Goal: Check status: Check status

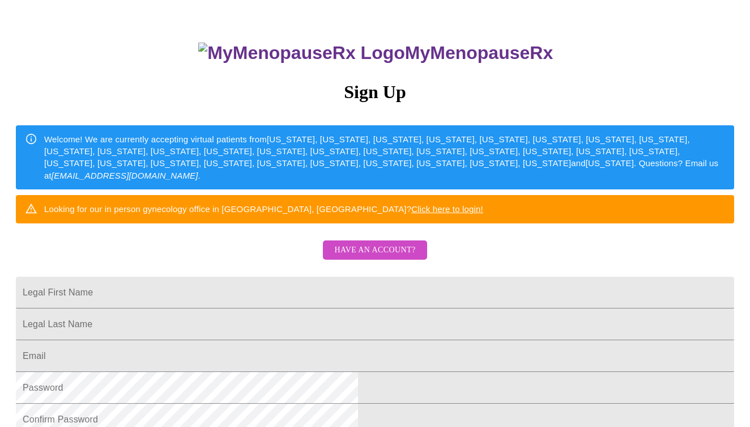
scroll to position [78, 0]
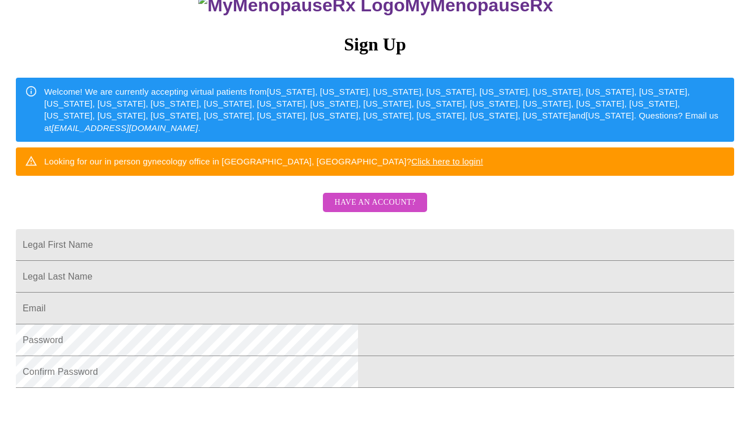
scroll to position [114, 0]
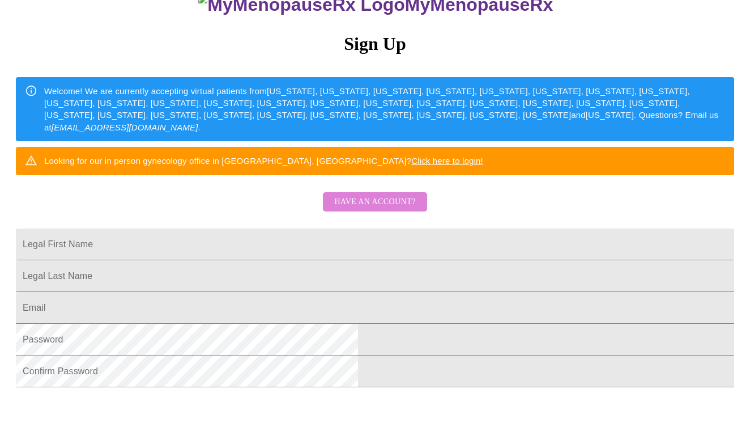
click at [389, 209] on span "Have an account?" at bounding box center [374, 202] width 81 height 14
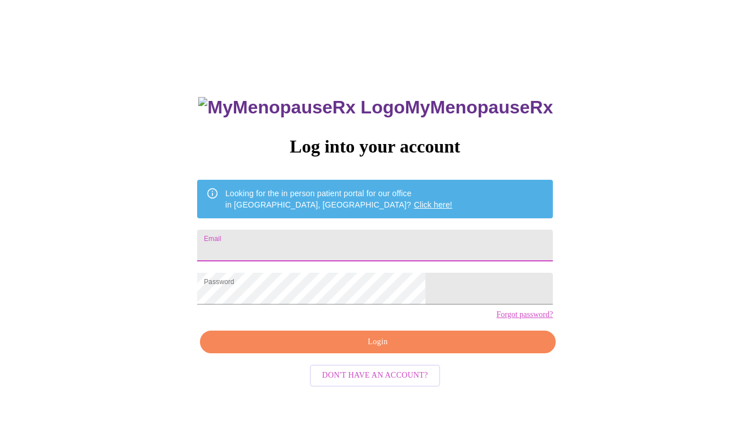
click at [298, 236] on input "Email" at bounding box center [375, 246] width 356 height 32
type input "juleshart05@gmail.com"
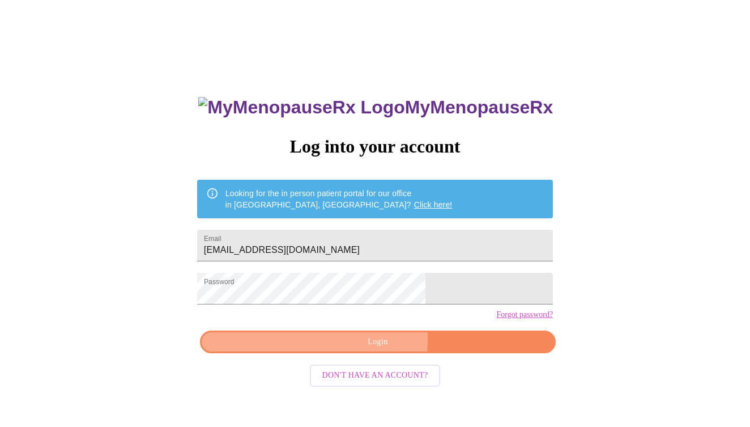
click at [312, 349] on span "Login" at bounding box center [378, 342] width 330 height 14
click at [290, 349] on span "Login" at bounding box center [378, 342] width 330 height 14
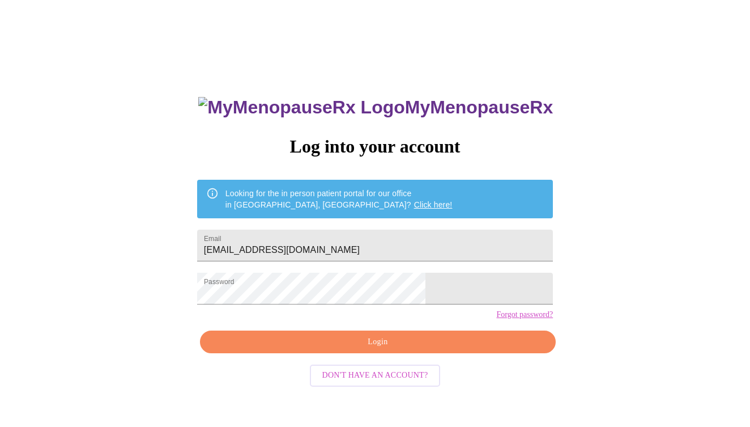
click at [296, 349] on div "MyMenopauseRx Log into your account Looking for the in person patient portal fo…" at bounding box center [375, 292] width 379 height 427
click at [305, 349] on span "Login" at bounding box center [378, 342] width 330 height 14
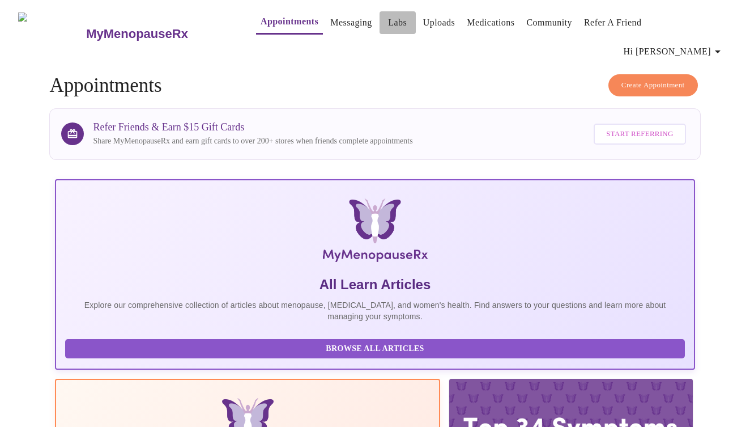
click at [388, 23] on link "Labs" at bounding box center [397, 23] width 19 height 16
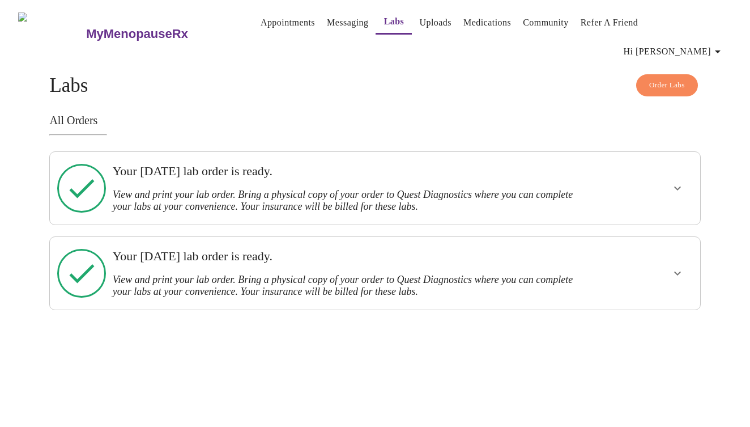
click at [78, 171] on icon at bounding box center [81, 188] width 49 height 49
click at [679, 175] on button "show more" at bounding box center [677, 188] width 27 height 27
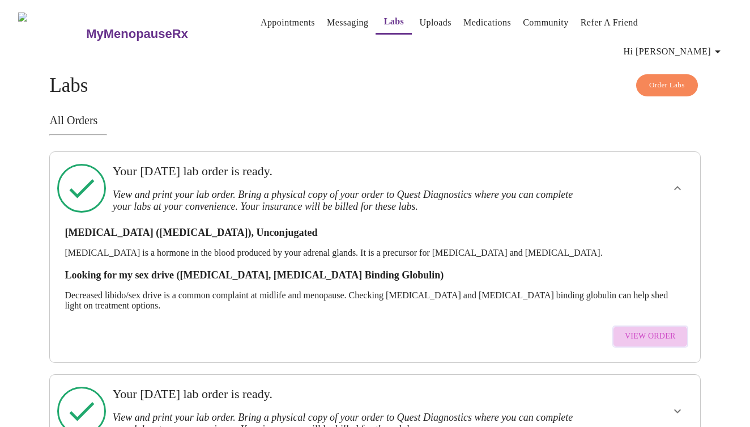
click at [658, 329] on span "View Order" at bounding box center [650, 336] width 51 height 14
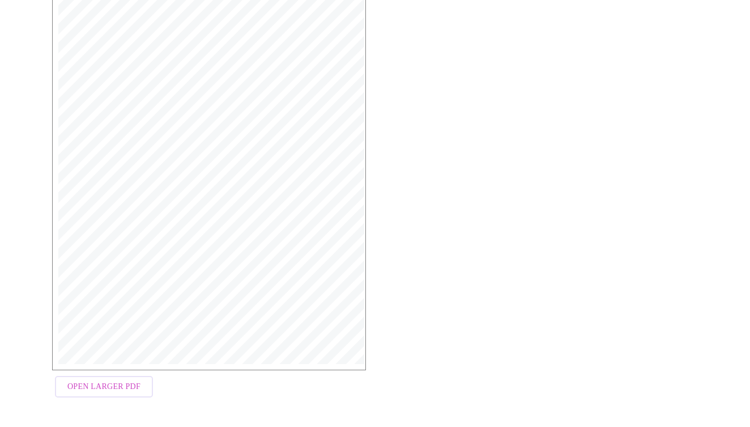
scroll to position [256, 0]
click at [118, 387] on span "Open Larger PDF" at bounding box center [103, 388] width 73 height 14
click at [106, 391] on span "Open Larger PDF" at bounding box center [103, 388] width 73 height 14
